Goal: Task Accomplishment & Management: Manage account settings

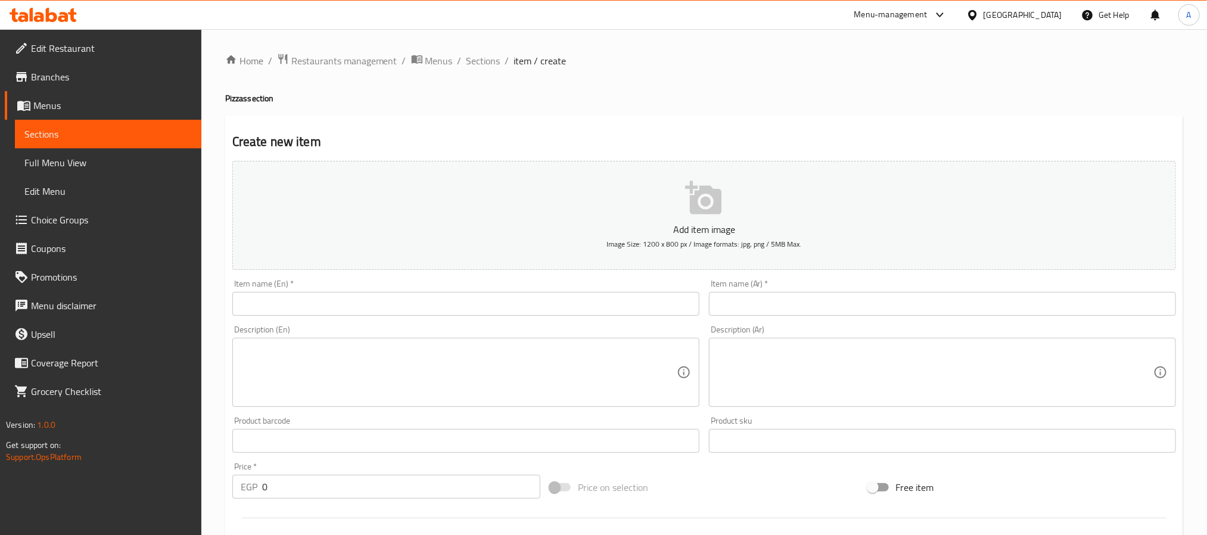
click at [64, 11] on icon at bounding box center [43, 15] width 67 height 14
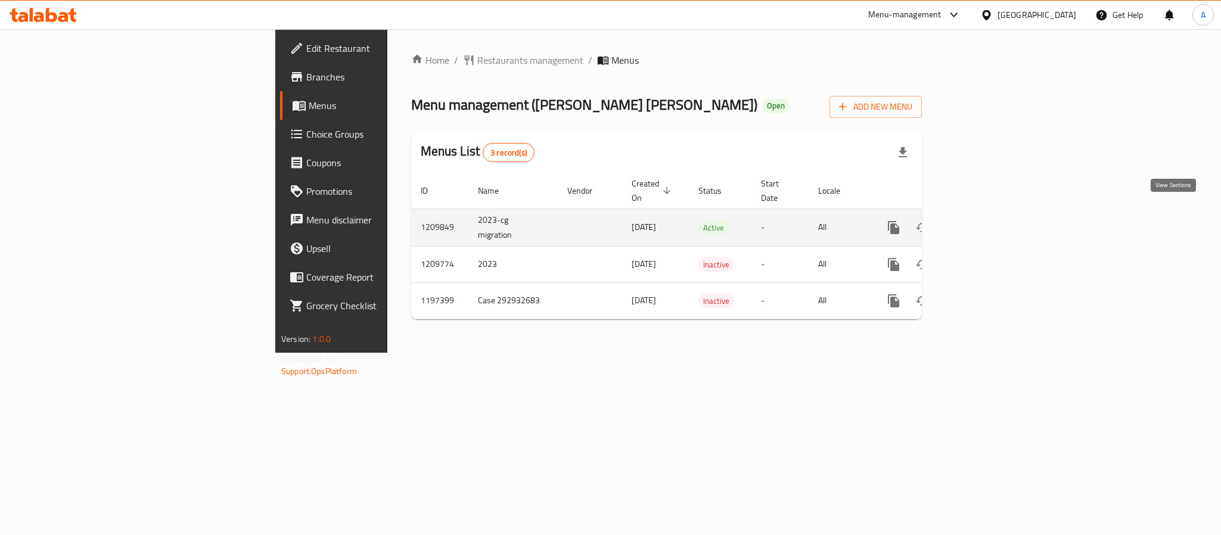
click at [987, 220] on icon "enhanced table" at bounding box center [979, 227] width 14 height 14
